Goal: Transaction & Acquisition: Purchase product/service

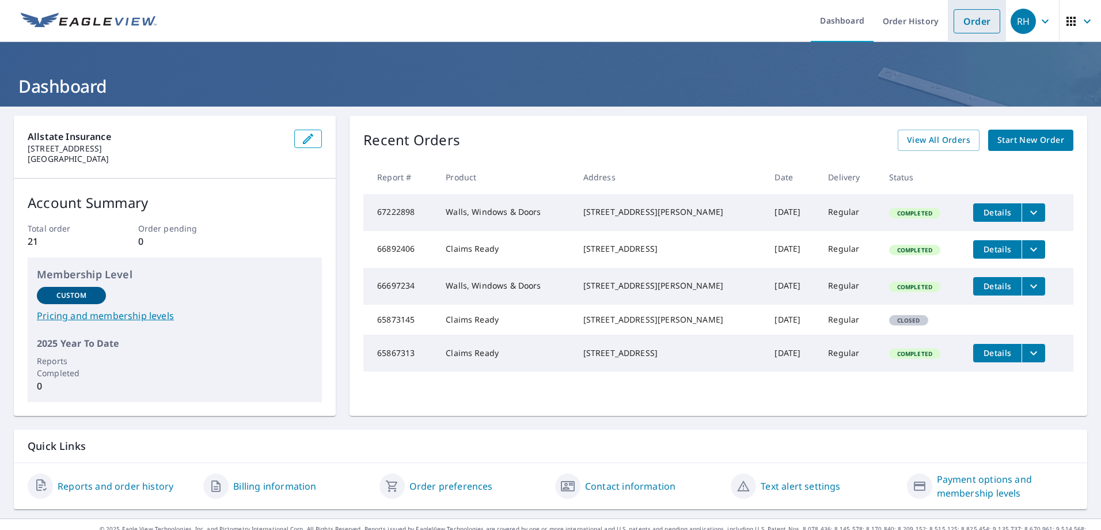
click at [967, 22] on link "Order" at bounding box center [977, 21] width 47 height 24
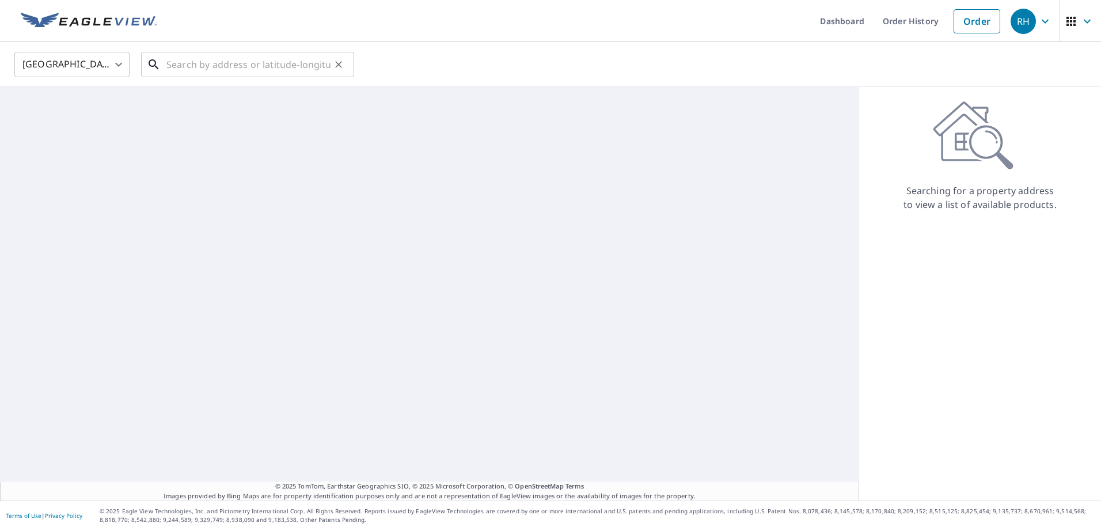
click at [247, 71] on input "text" at bounding box center [248, 64] width 164 height 32
paste input "1939 RED WAGON RD"
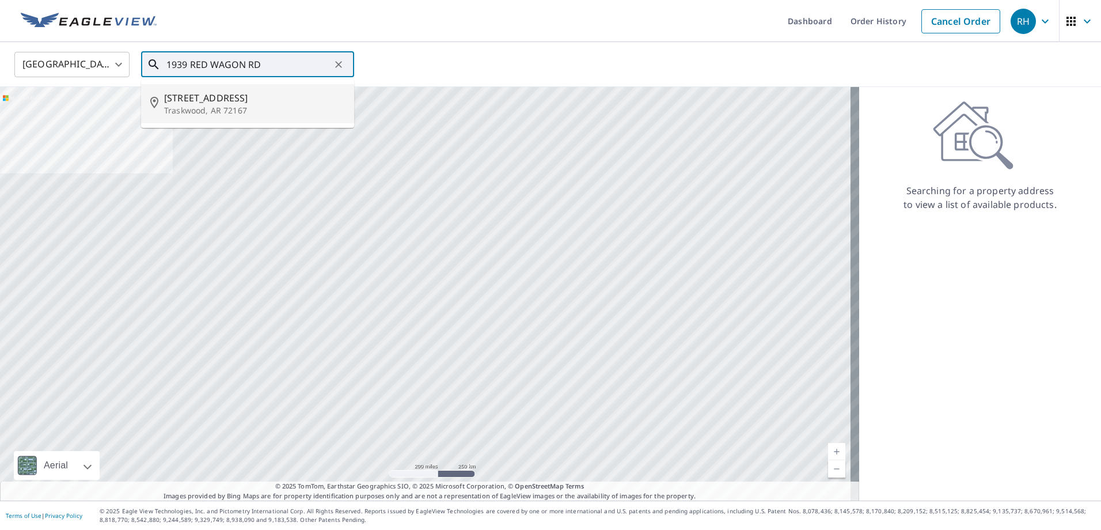
click at [267, 99] on span "1939 Red Wagon Rd" at bounding box center [254, 98] width 181 height 14
type input "1939 Red Wagon Rd Traskwood, AR 72167"
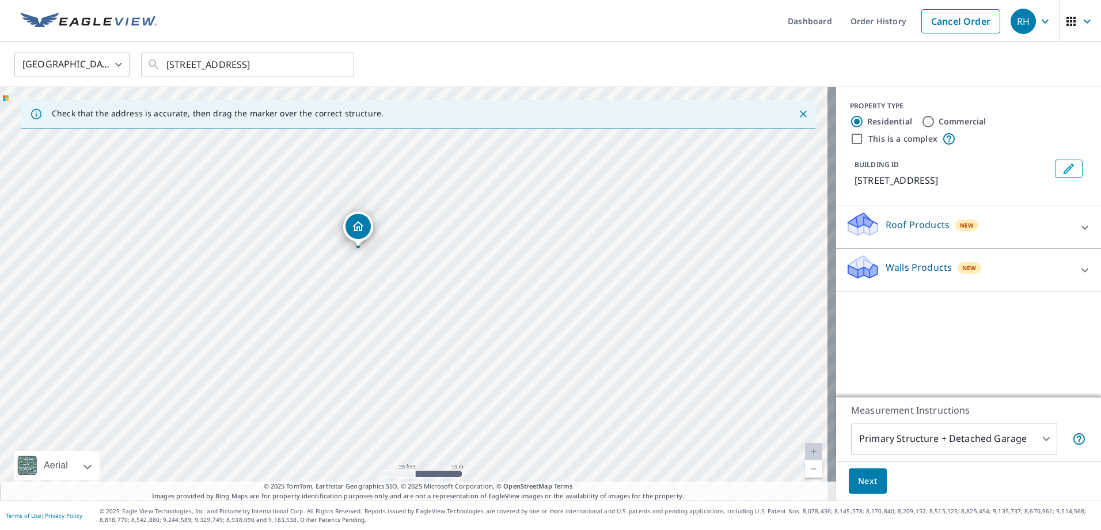
drag, startPoint x: 347, startPoint y: 214, endPoint x: 453, endPoint y: 344, distance: 167.9
click at [453, 344] on div "1939 Red Wagon Rd Traskwood, AR 72167" at bounding box center [418, 294] width 836 height 414
click at [864, 479] on span "Next" at bounding box center [868, 481] width 20 height 14
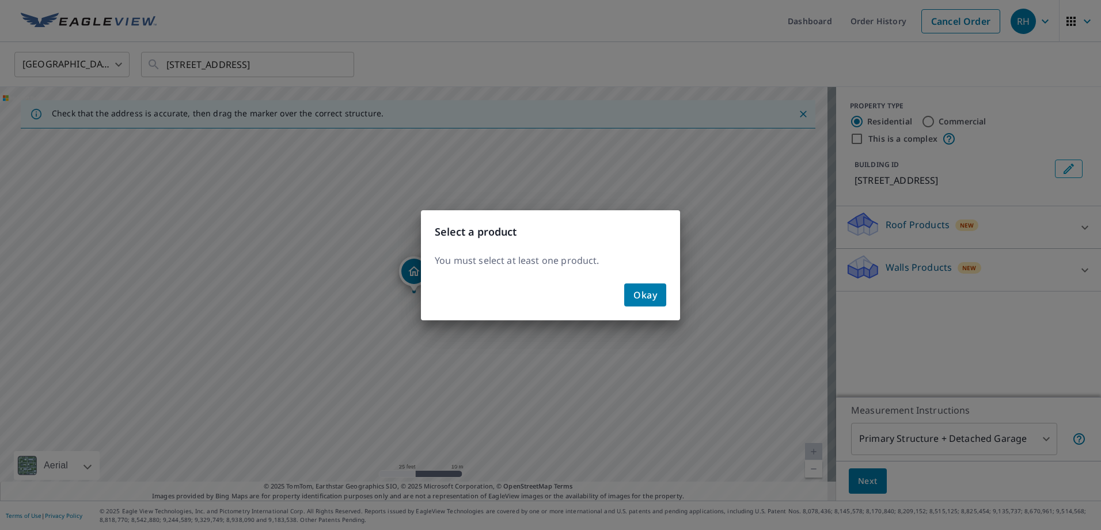
click at [649, 300] on span "Okay" at bounding box center [646, 295] width 24 height 16
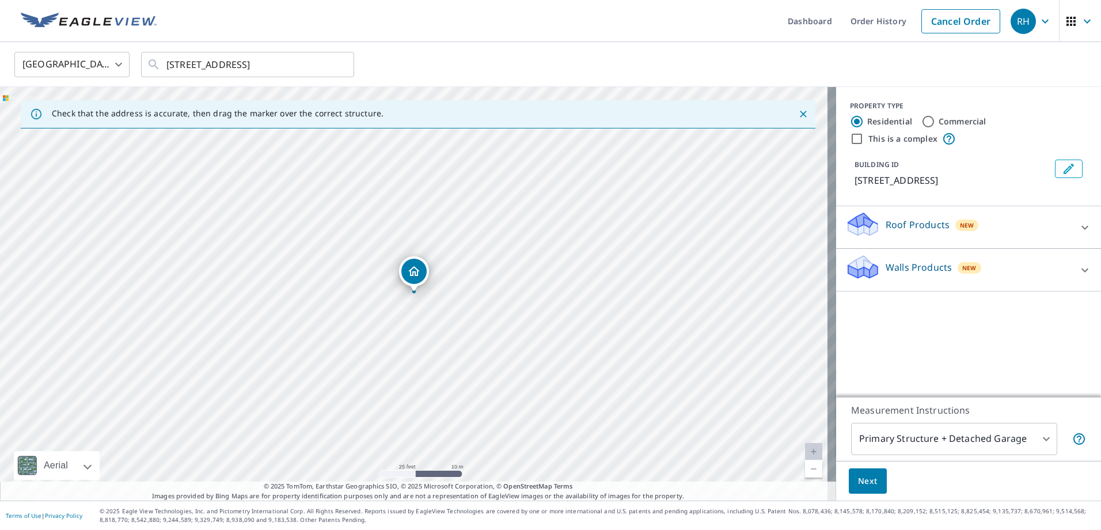
click at [935, 224] on p "Roof Products" at bounding box center [918, 225] width 64 height 14
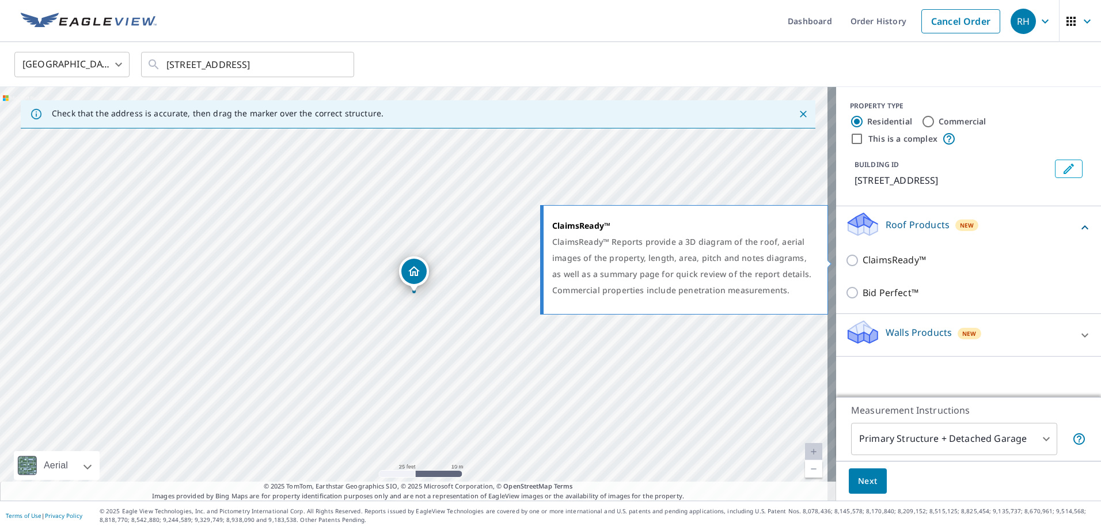
click at [846, 260] on input "ClaimsReady™" at bounding box center [854, 260] width 17 height 14
checkbox input "true"
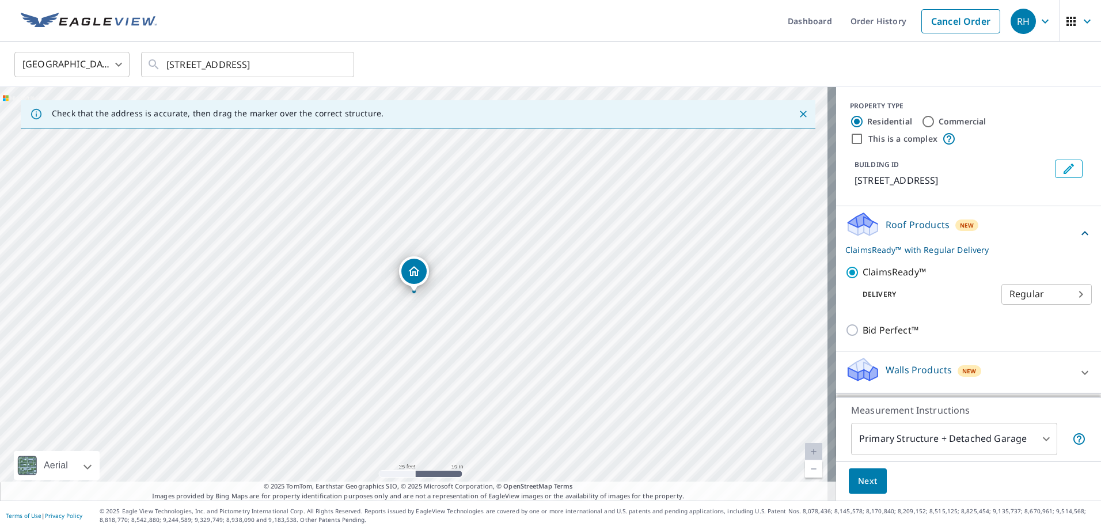
click at [869, 474] on button "Next" at bounding box center [868, 481] width 38 height 26
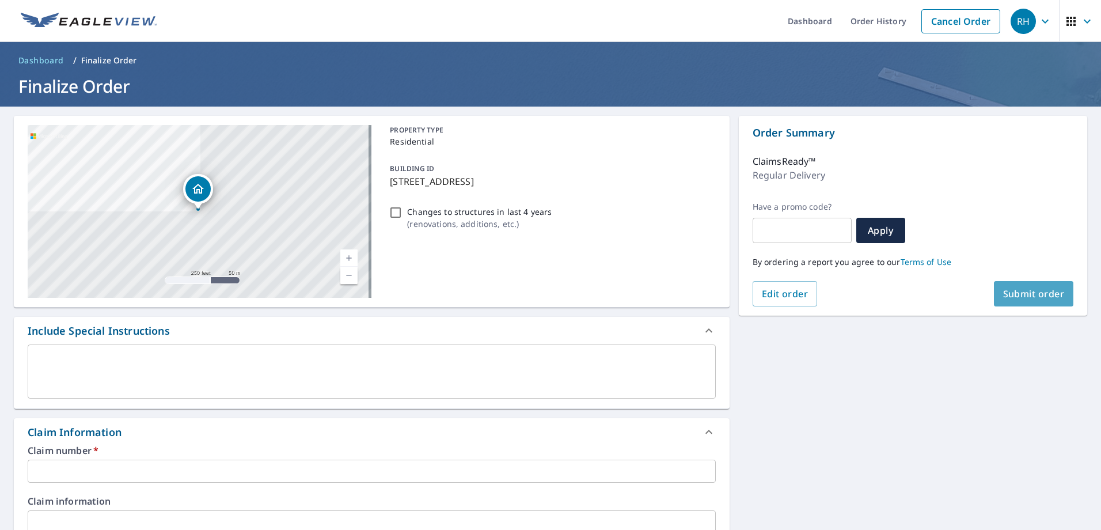
click at [1028, 299] on span "Submit order" at bounding box center [1035, 293] width 62 height 13
click at [128, 474] on input "text" at bounding box center [372, 471] width 688 height 23
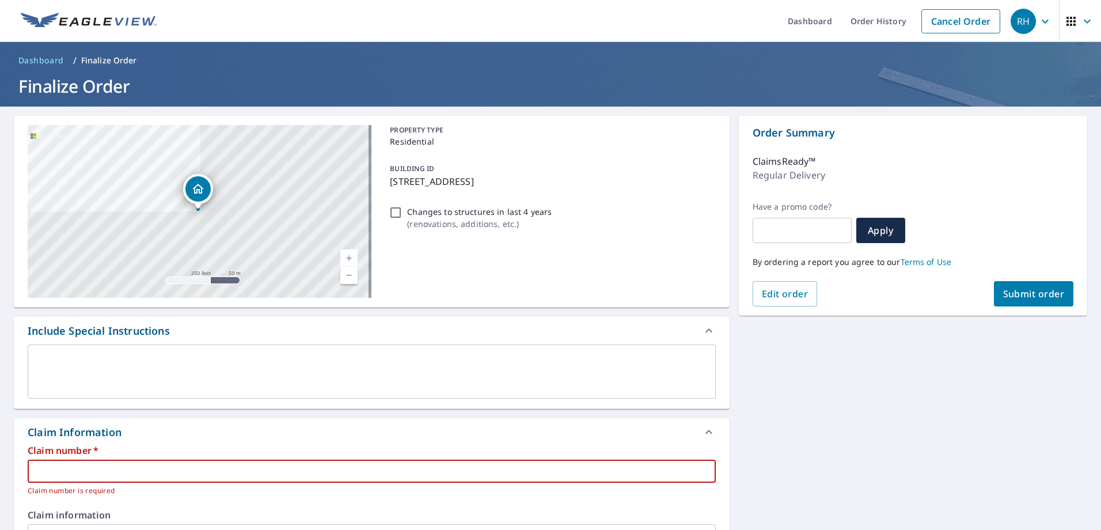
paste input "0803139369"
type input "0803139369"
click at [1011, 287] on button "Submit order" at bounding box center [1034, 293] width 80 height 25
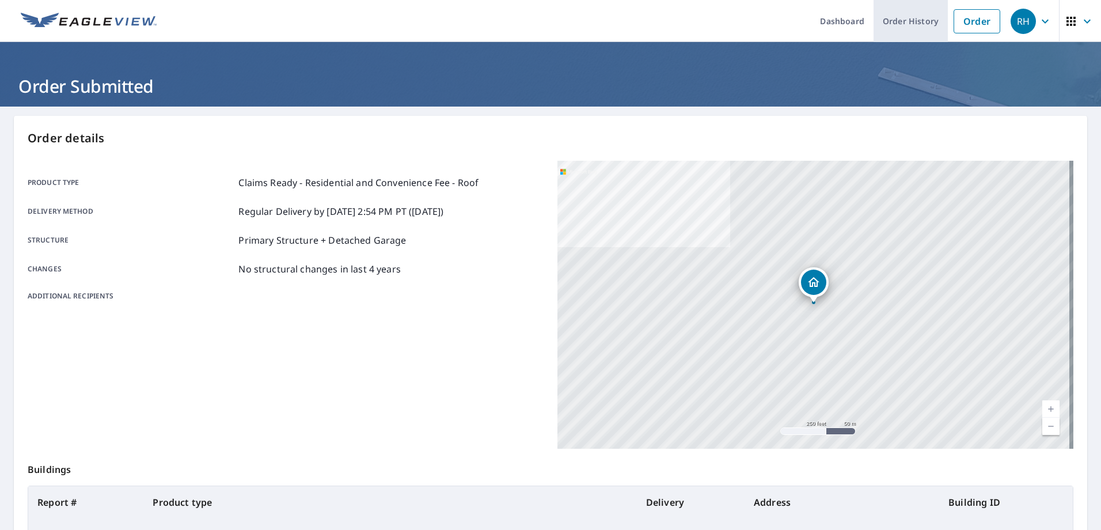
click at [880, 22] on link "Order History" at bounding box center [911, 21] width 74 height 42
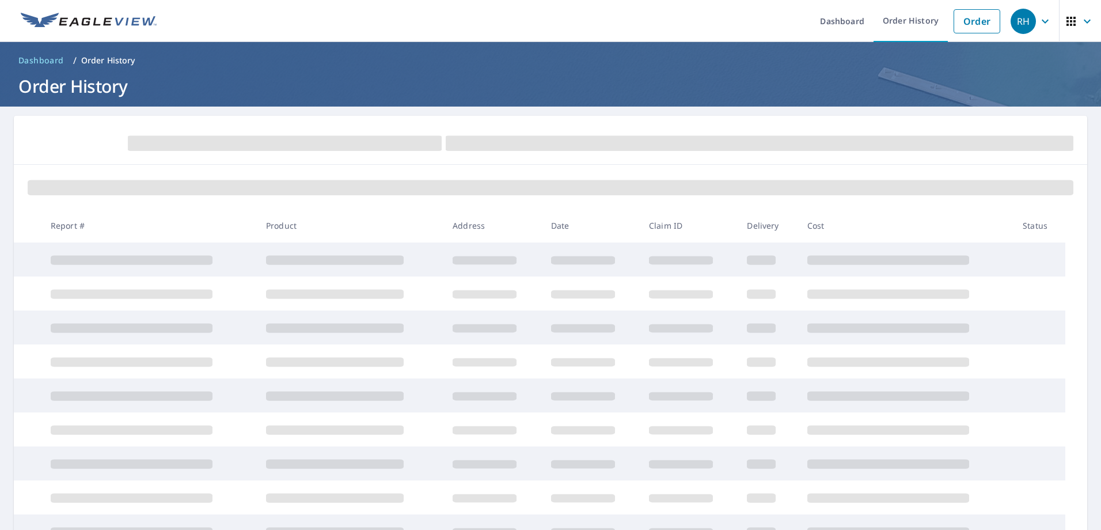
click at [793, 28] on ul "Dashboard Order History Order" at bounding box center [585, 21] width 843 height 42
click at [823, 25] on link "Dashboard" at bounding box center [842, 21] width 63 height 42
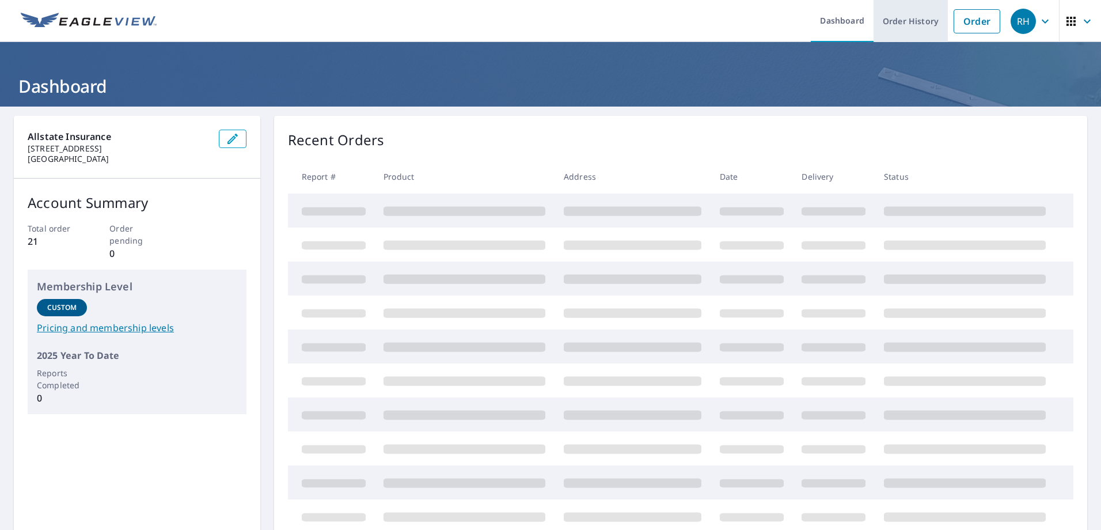
click at [892, 20] on link "Order History" at bounding box center [911, 21] width 74 height 42
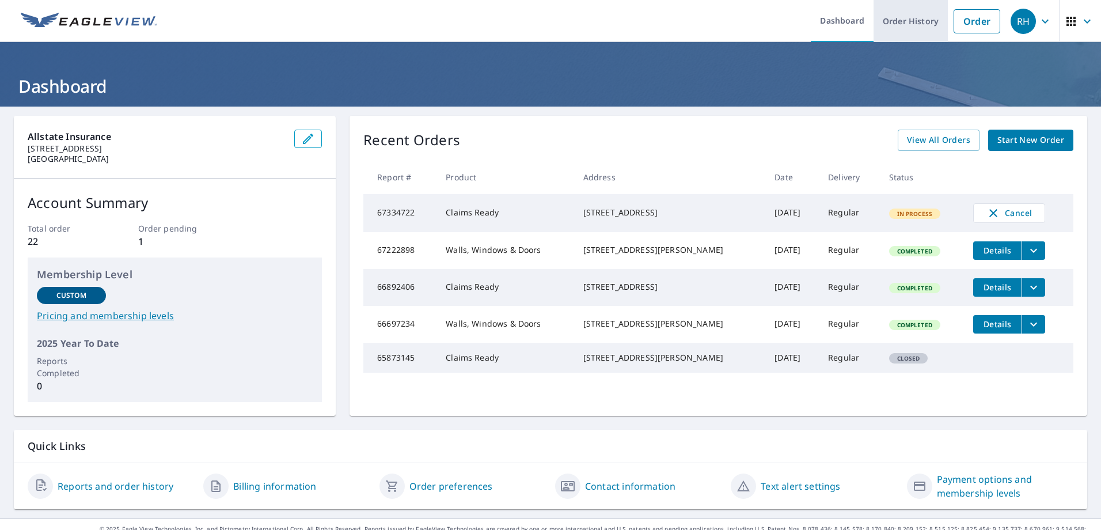
click at [896, 17] on link "Order History" at bounding box center [911, 21] width 74 height 42
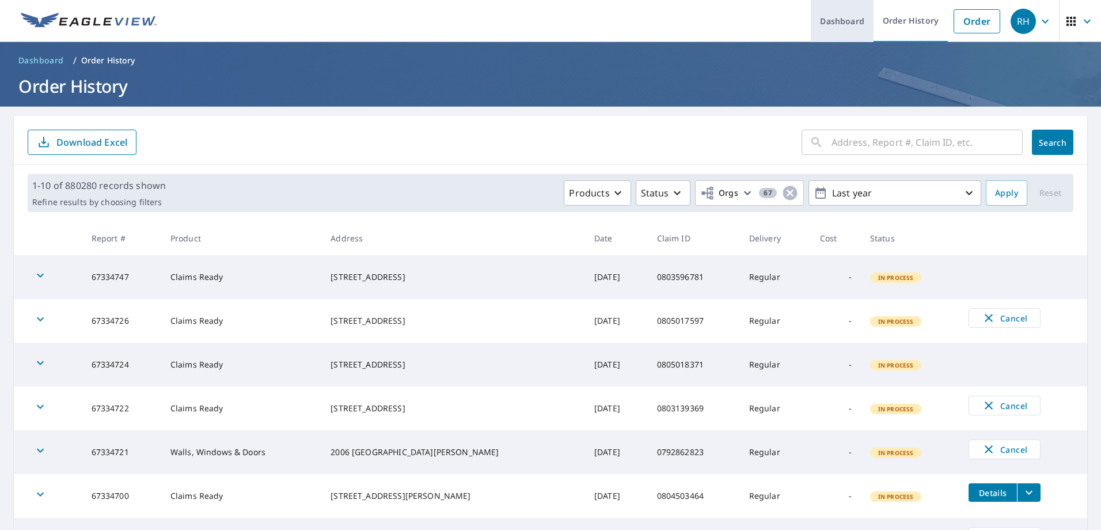
click at [821, 35] on link "Dashboard" at bounding box center [842, 21] width 63 height 42
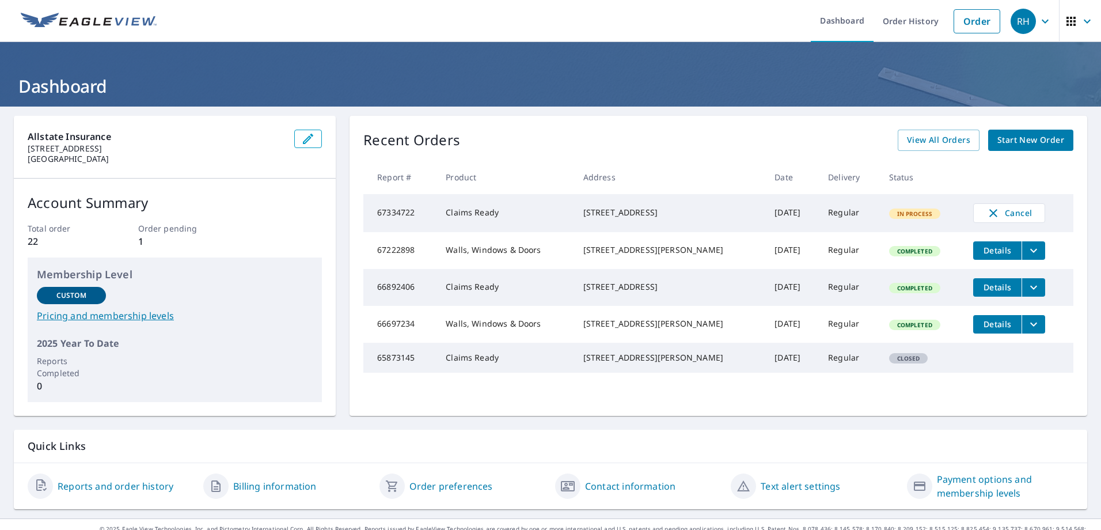
click at [1081, 18] on icon "button" at bounding box center [1088, 21] width 14 height 14
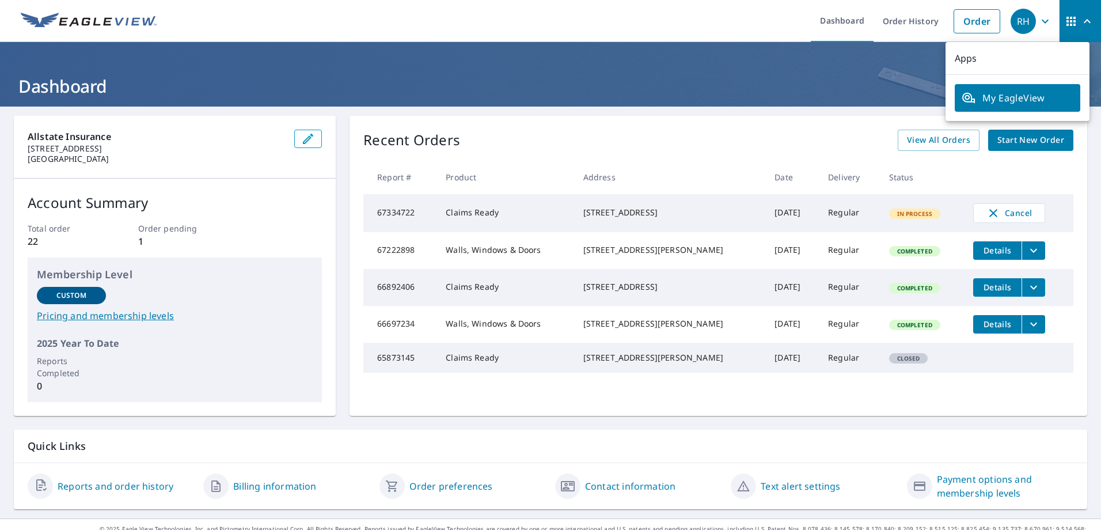
click at [1039, 16] on icon "button" at bounding box center [1046, 21] width 14 height 14
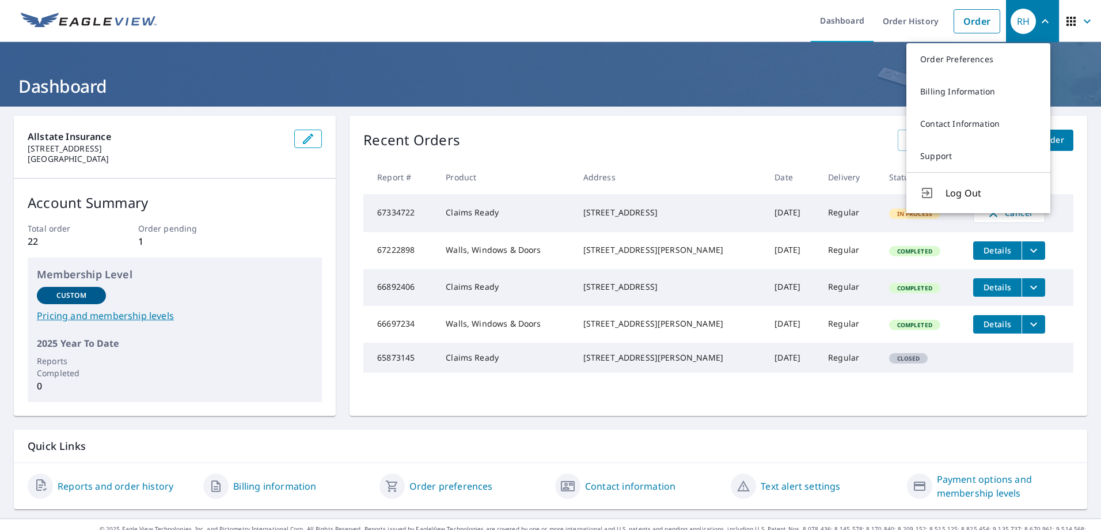
click at [399, 439] on p "Quick Links" at bounding box center [551, 446] width 1046 height 14
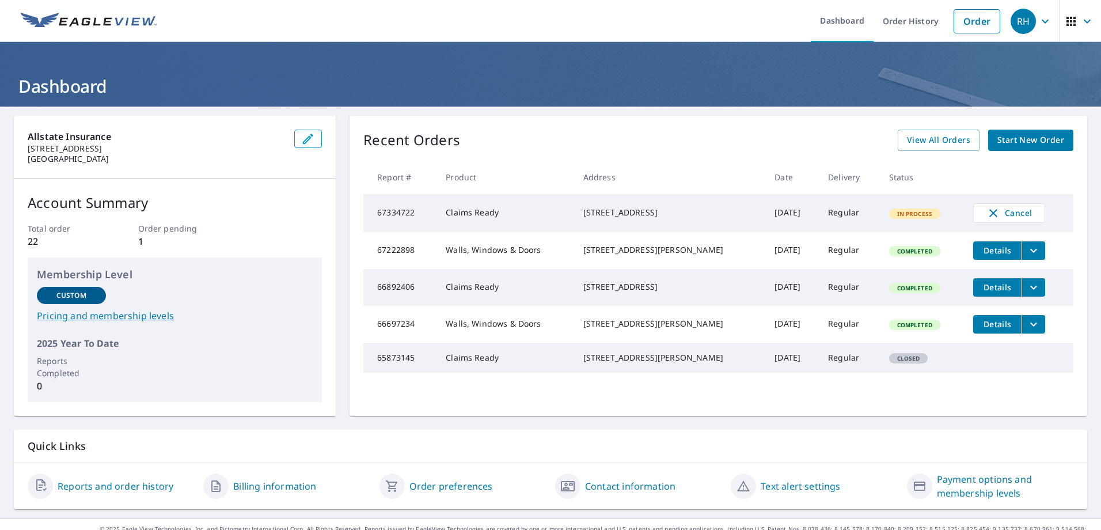
scroll to position [18, 0]
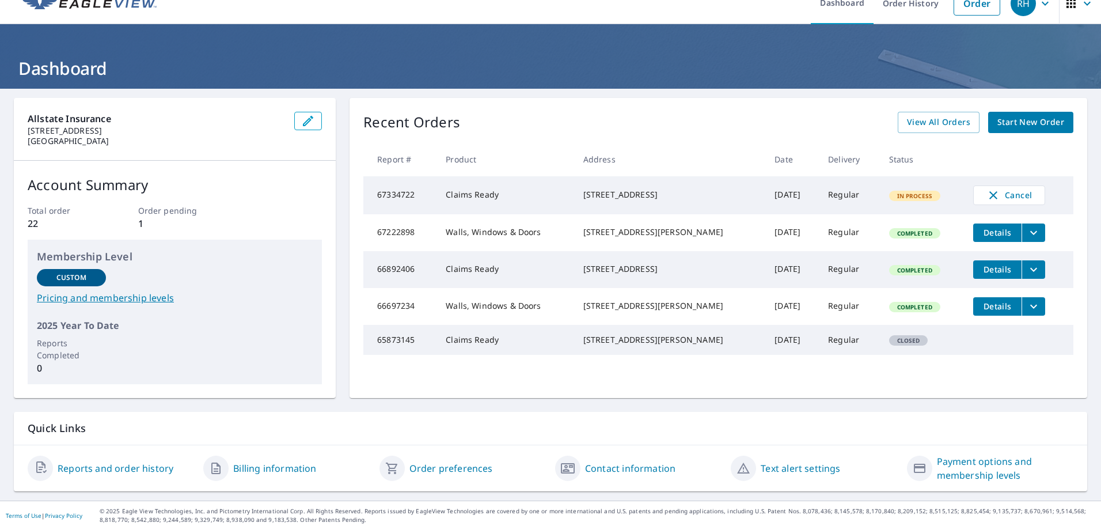
click at [150, 470] on link "Reports and order history" at bounding box center [116, 468] width 116 height 14
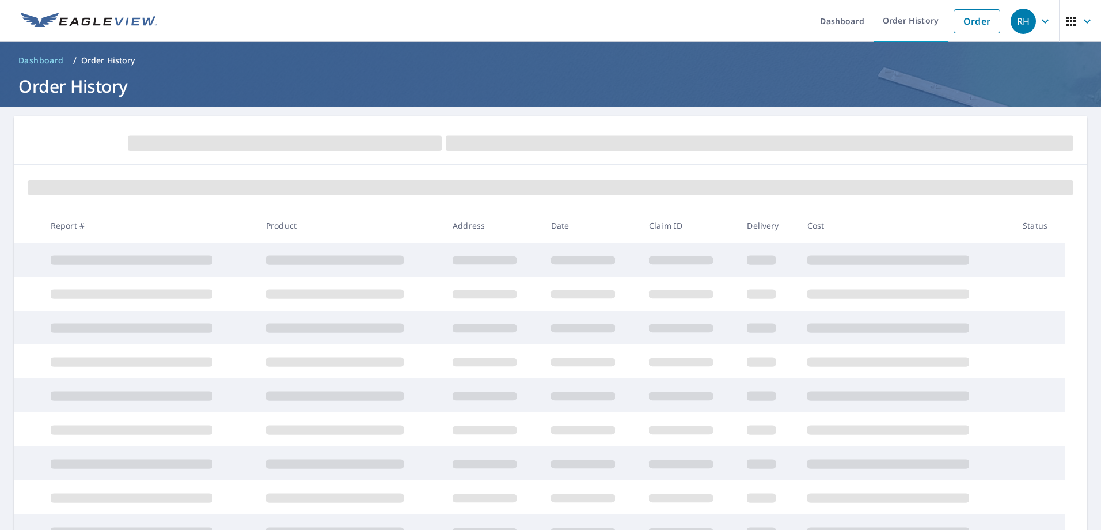
click at [1039, 24] on icon "button" at bounding box center [1046, 21] width 14 height 14
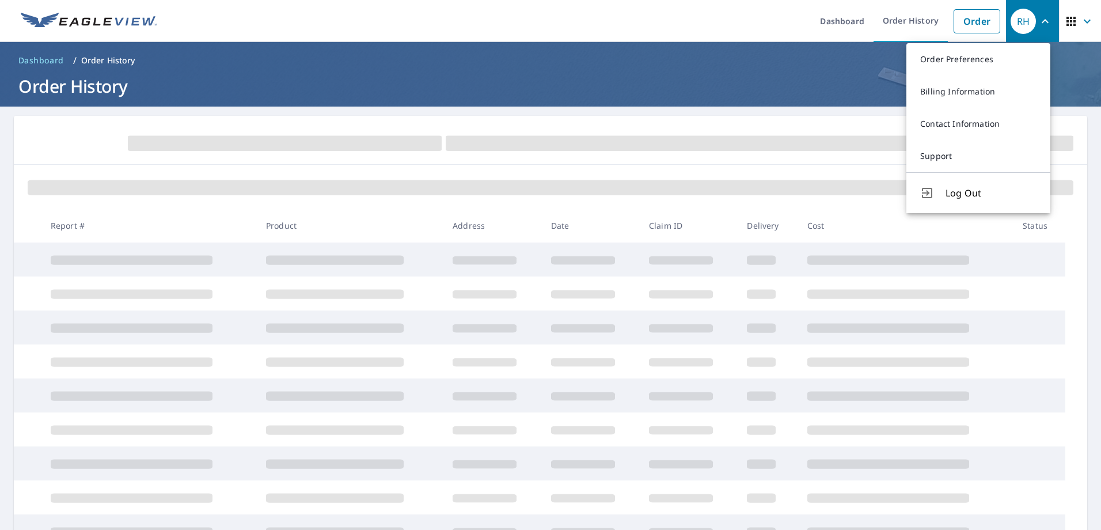
click at [1081, 21] on icon "button" at bounding box center [1088, 21] width 14 height 14
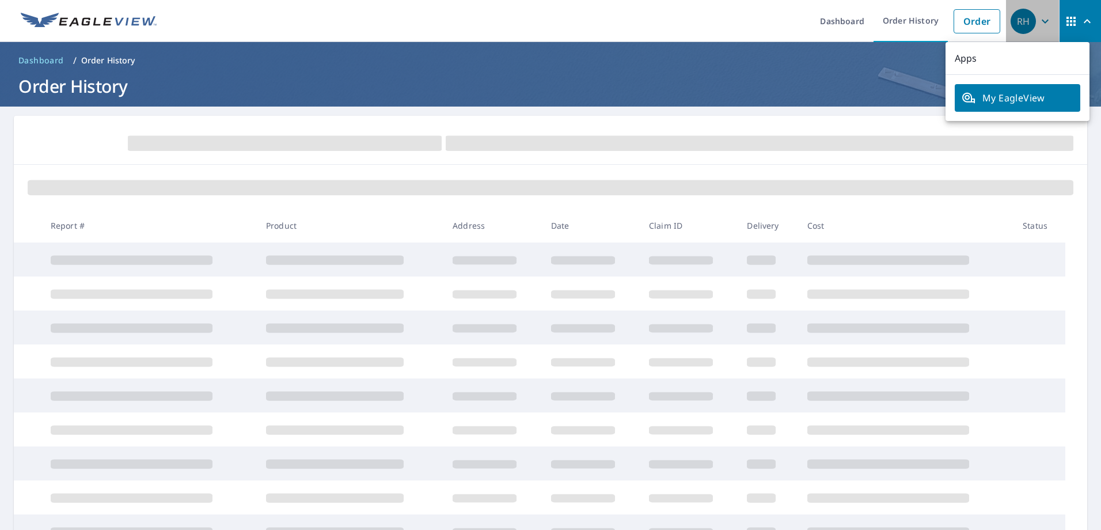
click at [1040, 21] on icon "button" at bounding box center [1046, 21] width 14 height 14
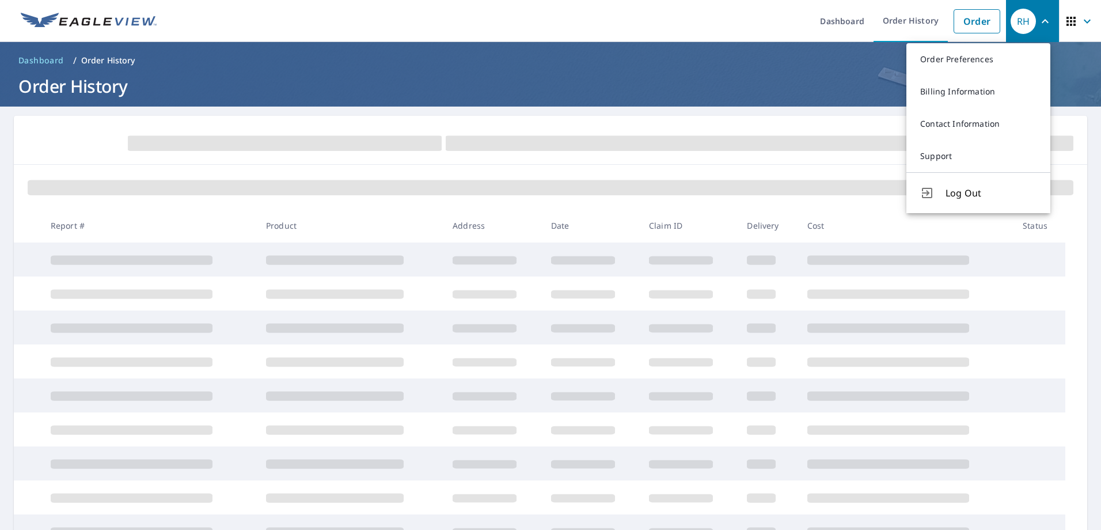
click at [96, 146] on form at bounding box center [551, 142] width 1046 height 25
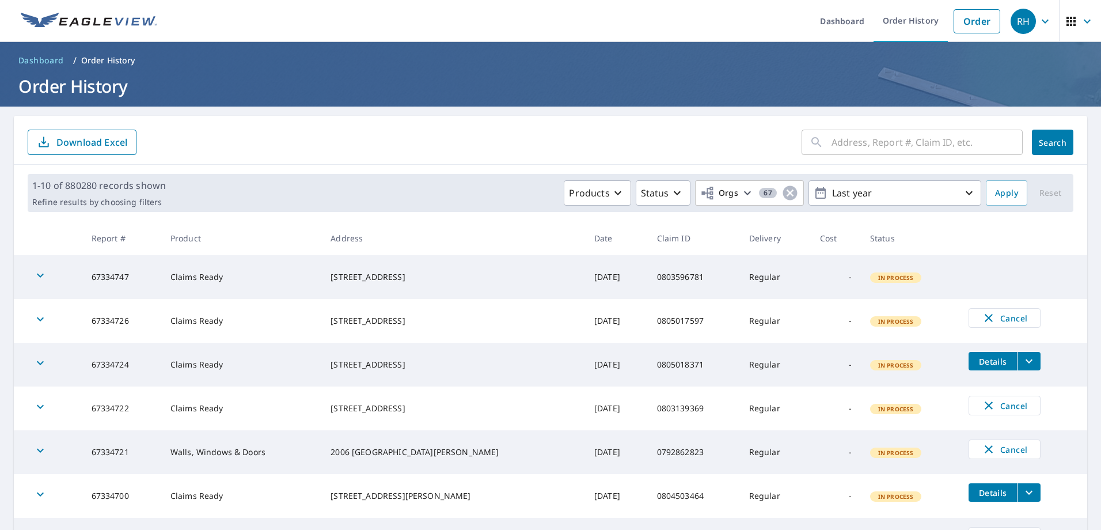
click at [44, 273] on icon "button" at bounding box center [40, 275] width 14 height 14
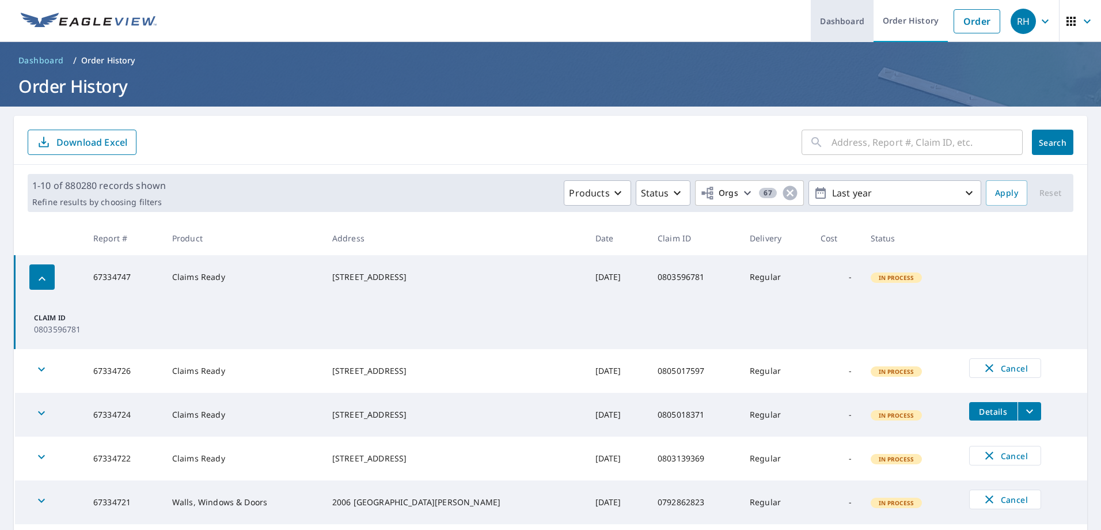
click at [822, 10] on link "Dashboard" at bounding box center [842, 21] width 63 height 42
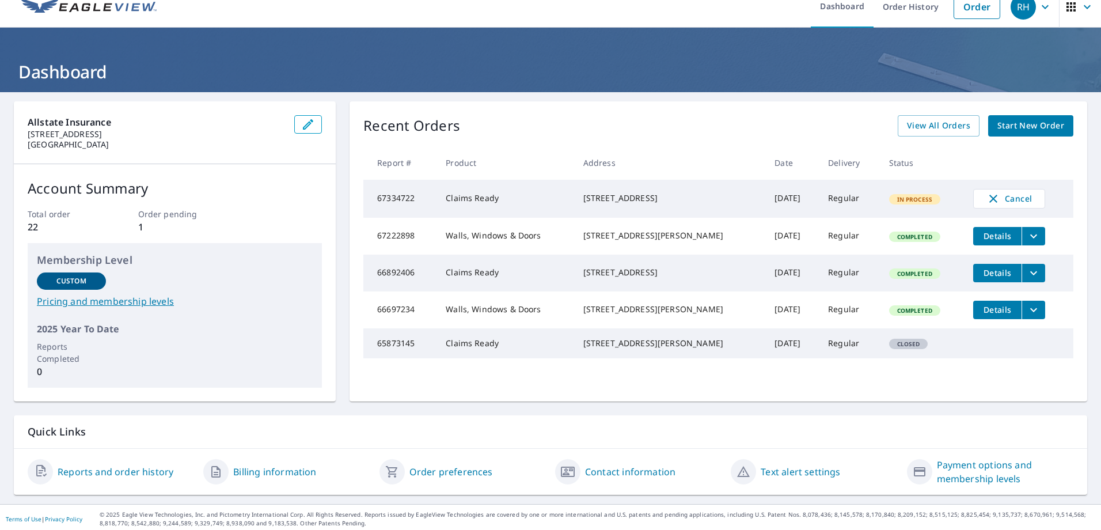
scroll to position [18, 0]
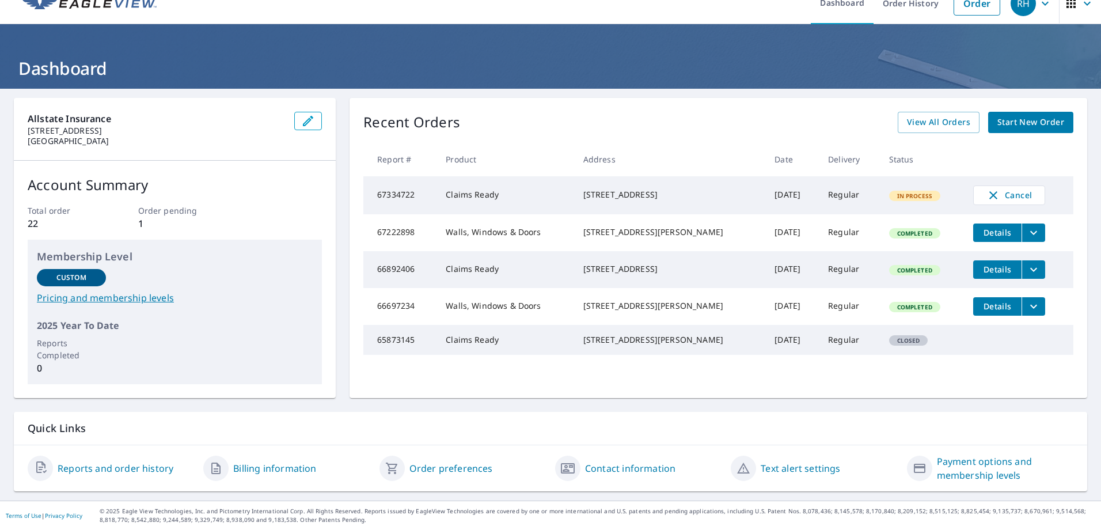
click at [268, 468] on link "Billing information" at bounding box center [274, 468] width 83 height 14
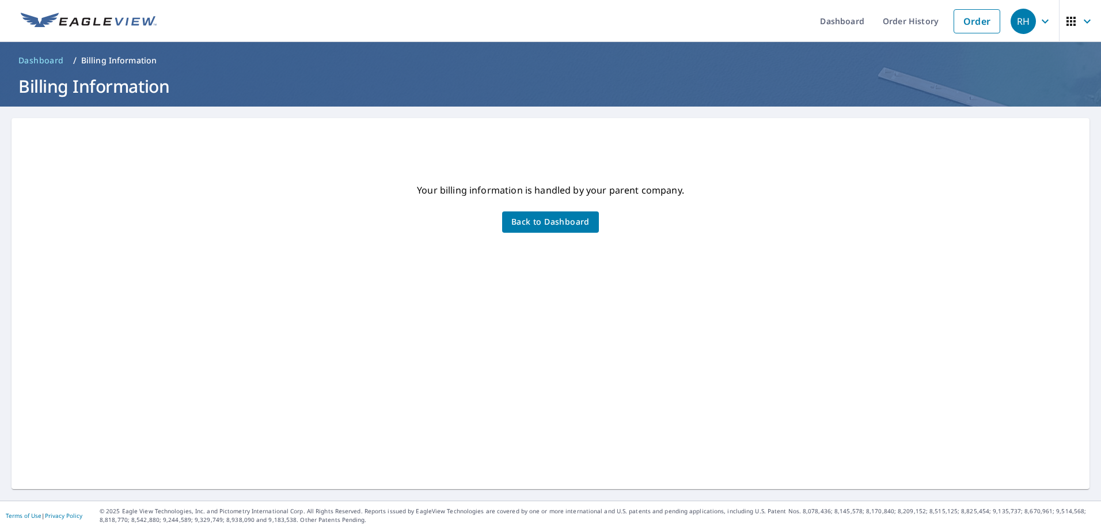
click at [557, 230] on button "Back to Dashboard" at bounding box center [550, 221] width 97 height 21
